Goal: Information Seeking & Learning: Learn about a topic

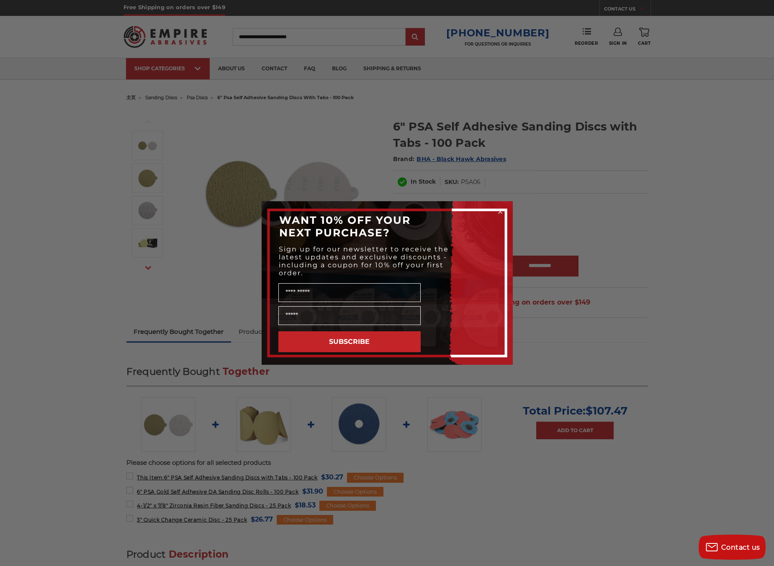
click at [503, 211] on circle "Close dialog" at bounding box center [500, 212] width 8 height 8
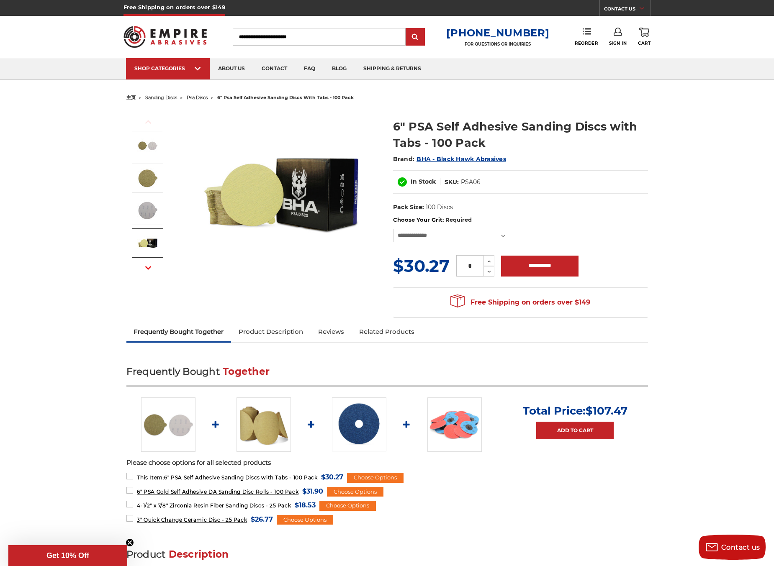
click at [150, 241] on img at bounding box center [147, 243] width 21 height 21
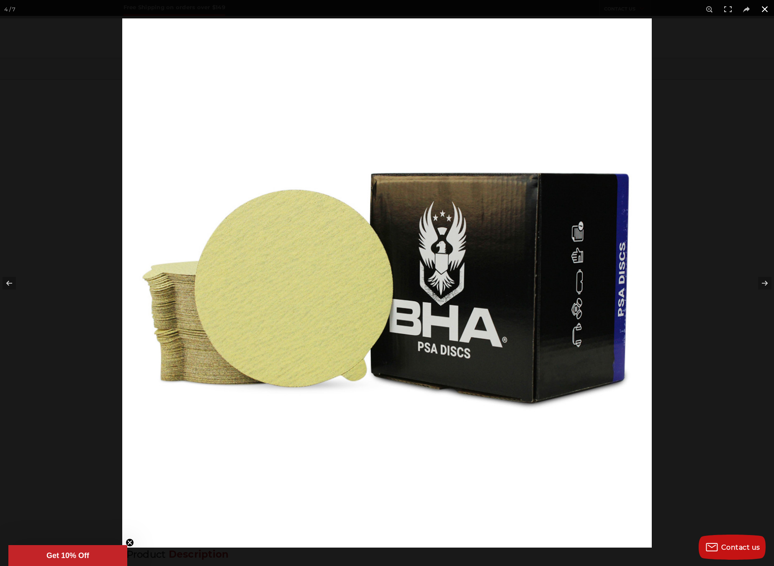
click at [698, 219] on div at bounding box center [509, 301] width 774 height 566
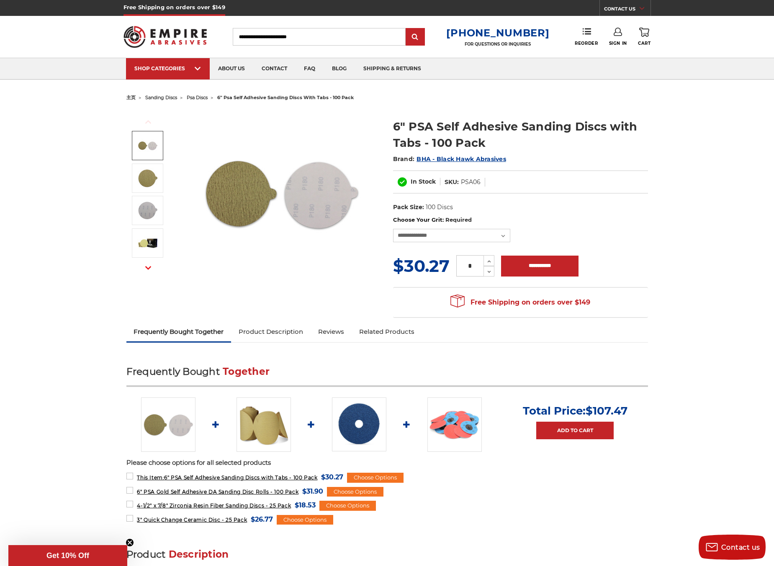
click at [156, 149] on img at bounding box center [147, 145] width 21 height 21
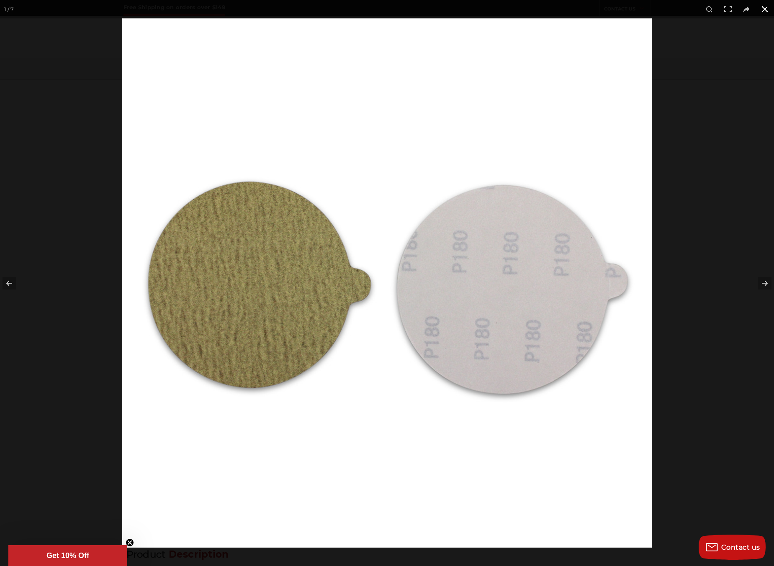
click at [722, 180] on div at bounding box center [509, 301] width 774 height 566
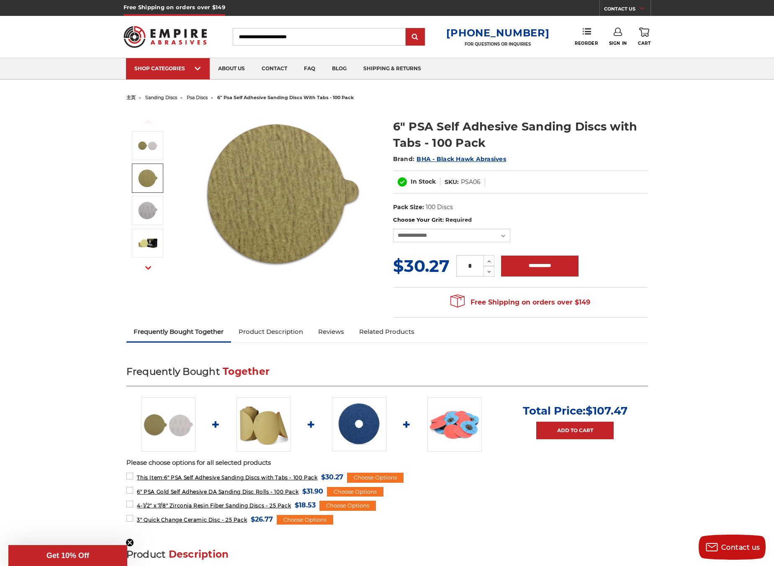
click at [137, 177] on img at bounding box center [147, 178] width 21 height 21
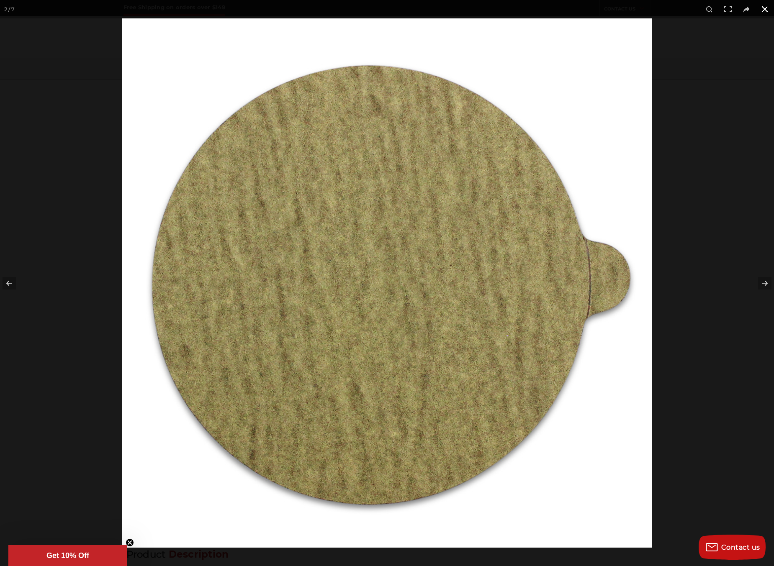
click at [720, 176] on div at bounding box center [509, 301] width 774 height 566
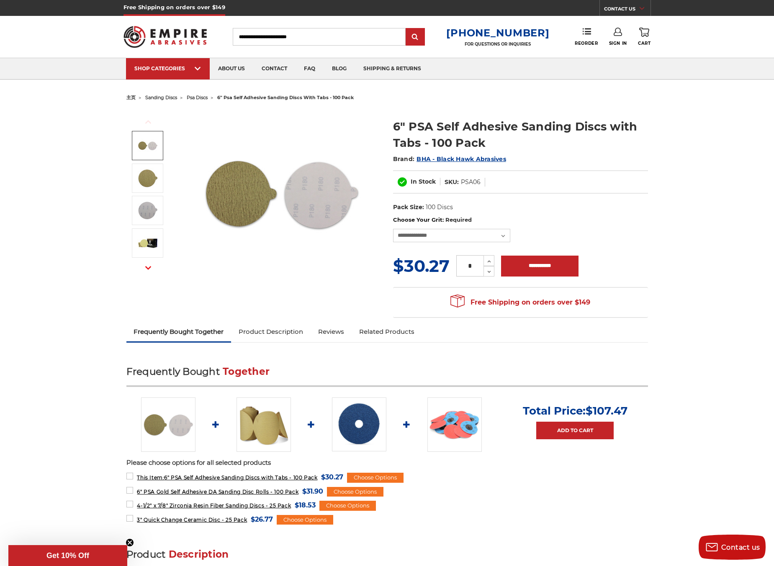
scroll to position [0, 0]
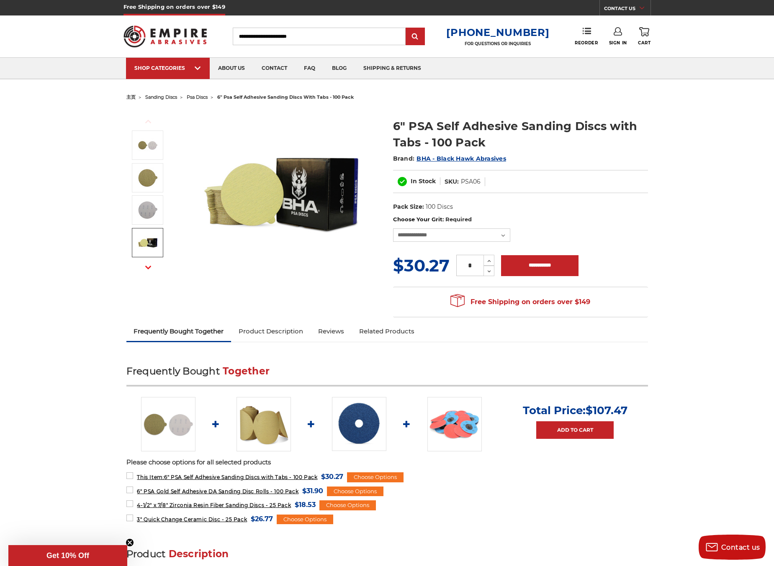
click at [154, 262] on button "Next" at bounding box center [148, 268] width 20 height 18
click at [150, 264] on icon "button" at bounding box center [148, 267] width 6 height 6
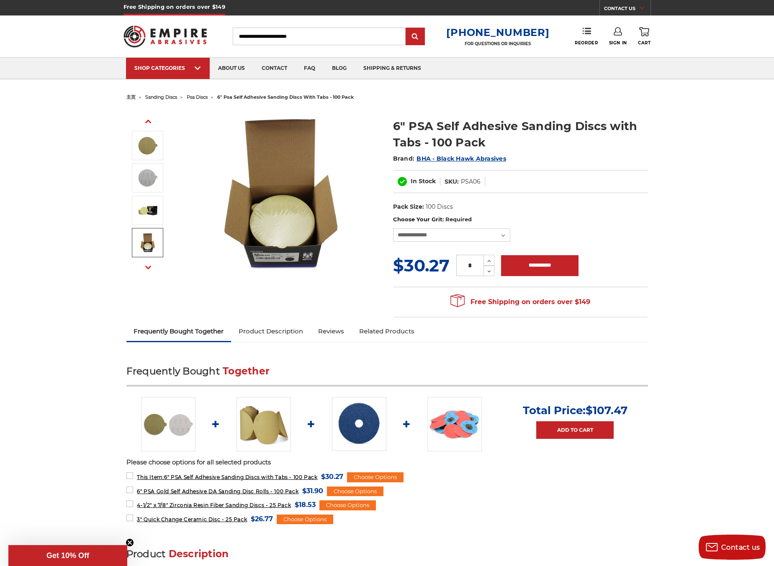
click at [149, 248] on img at bounding box center [147, 242] width 21 height 21
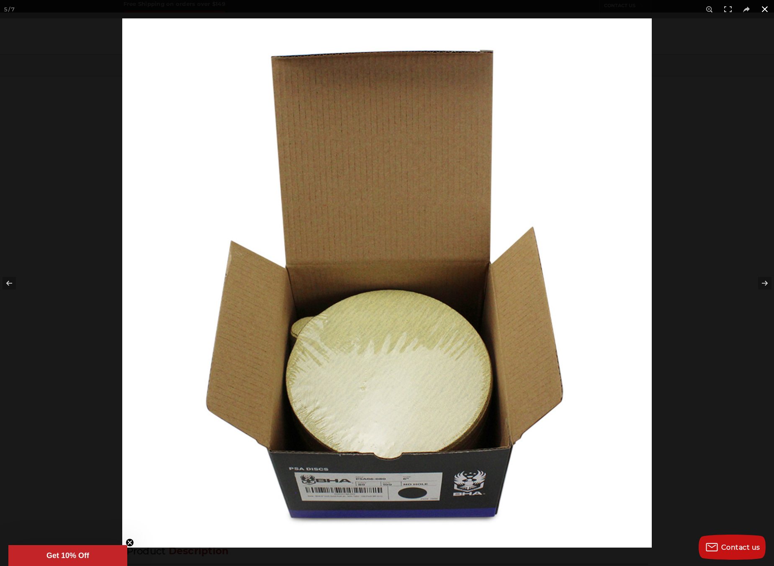
click at [722, 204] on div at bounding box center [509, 301] width 774 height 566
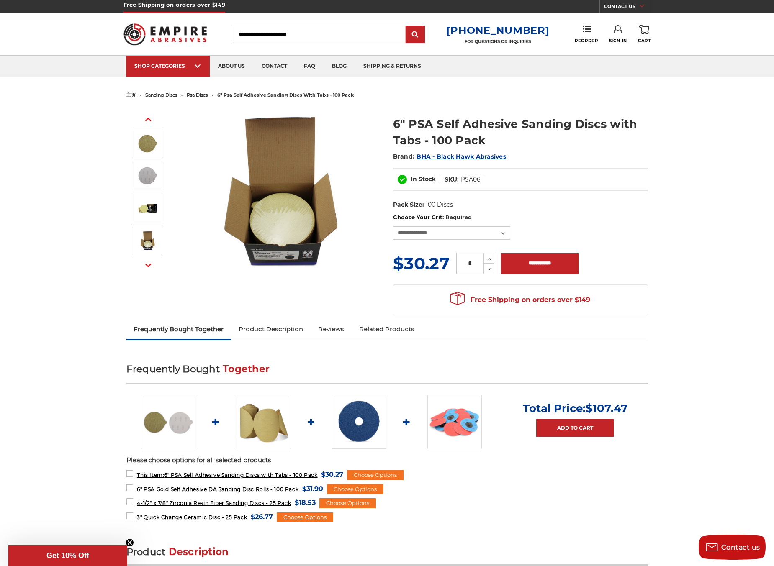
scroll to position [0, 0]
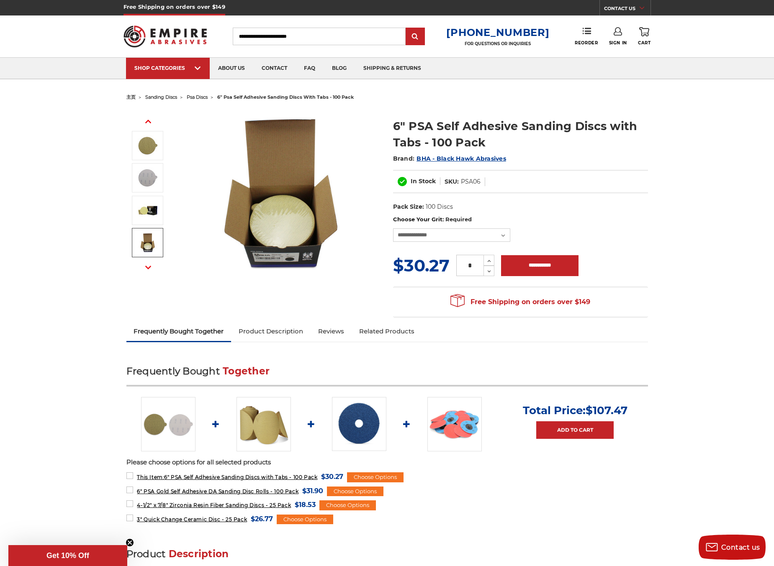
click at [151, 267] on button "Next" at bounding box center [148, 268] width 20 height 18
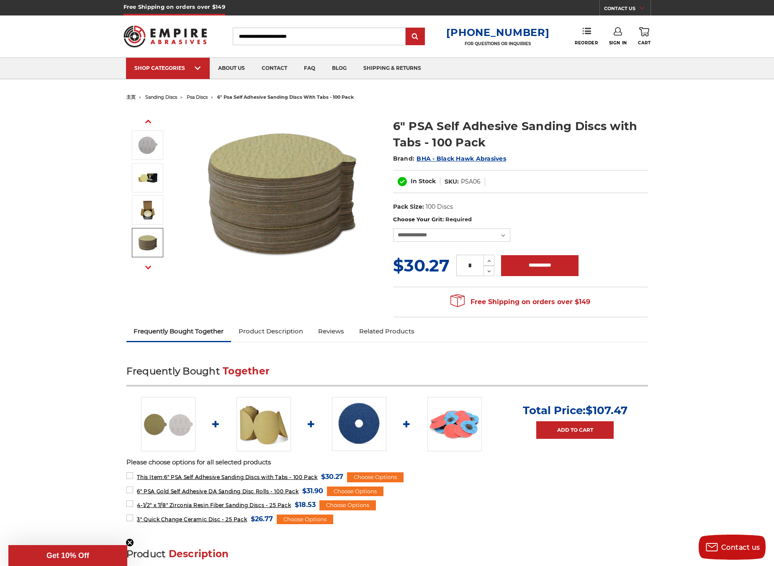
click at [149, 244] on img at bounding box center [147, 242] width 21 height 21
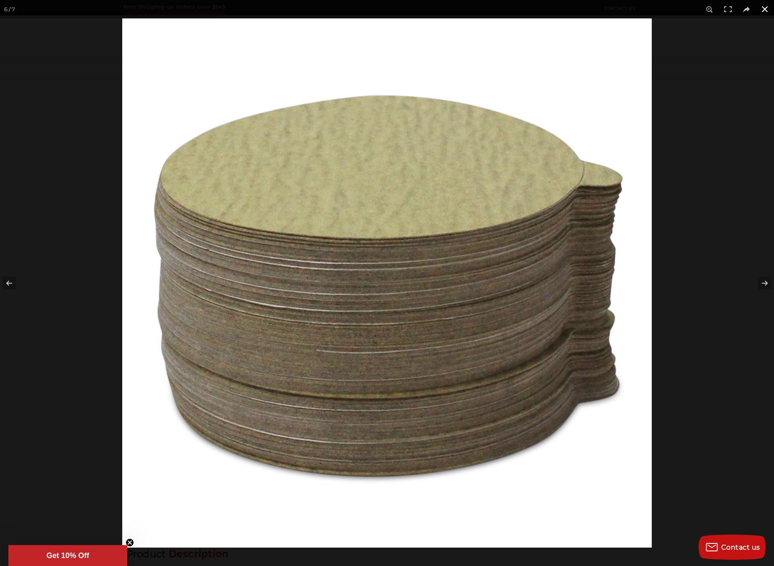
click at [439, 20] on img at bounding box center [386, 282] width 529 height 529
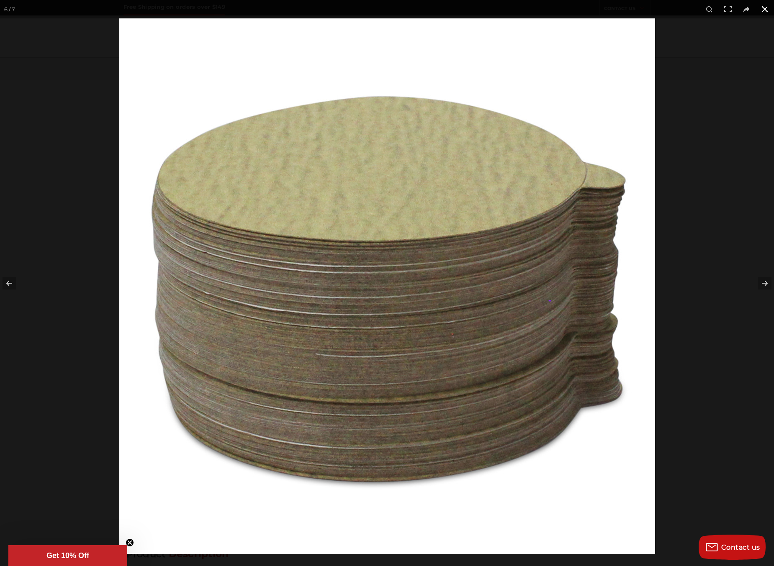
click at [761, 10] on button at bounding box center [764, 9] width 18 height 18
